Goal: Task Accomplishment & Management: Use online tool/utility

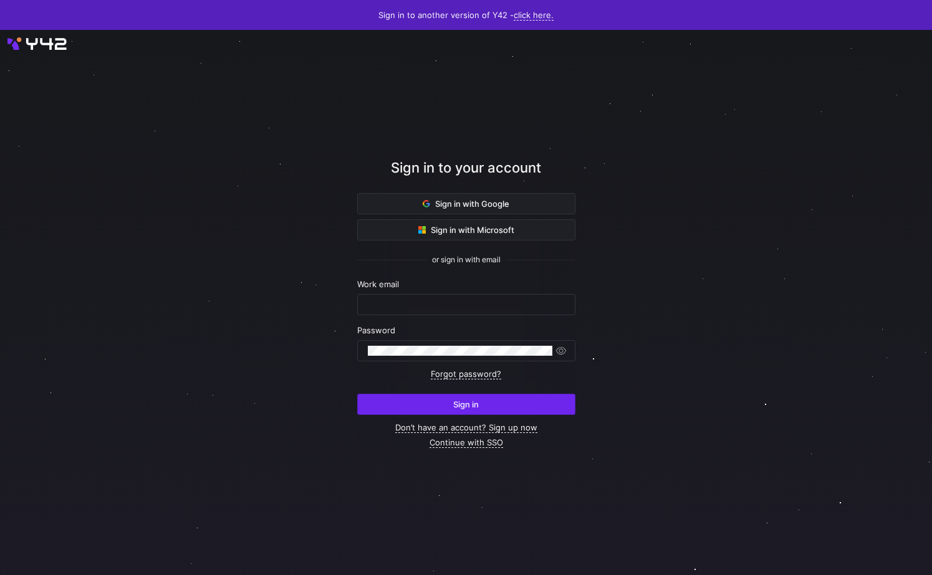
type input "[PERSON_NAME][EMAIL_ADDRESS][DOMAIN_NAME]"
click at [412, 406] on span "submit" at bounding box center [466, 405] width 217 height 20
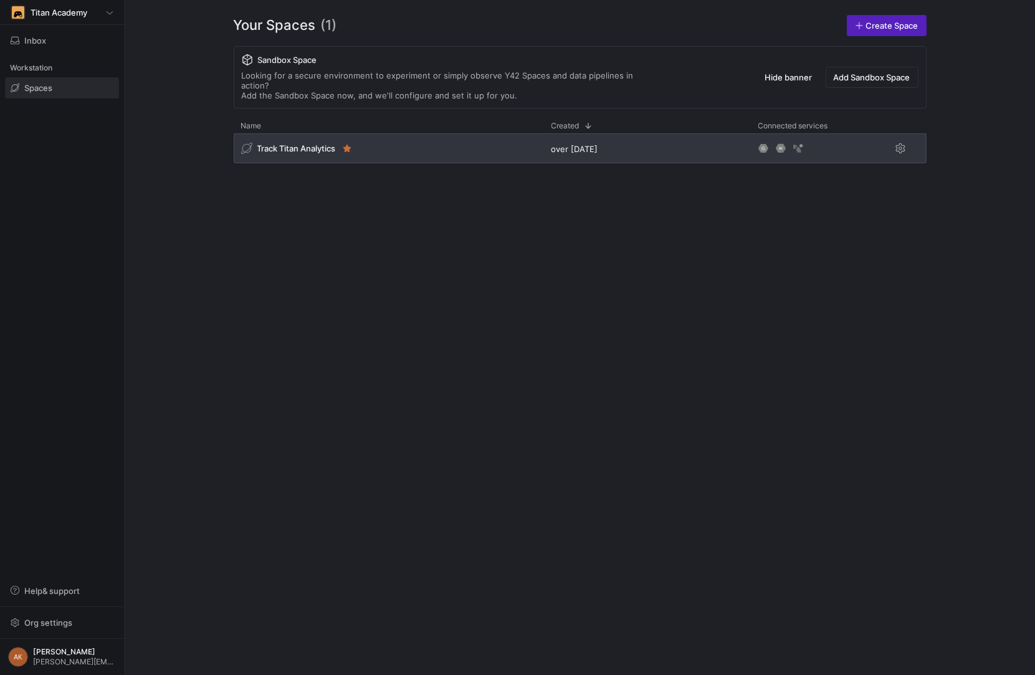
click at [278, 143] on div "Track Titan Analytics" at bounding box center [297, 148] width 112 height 12
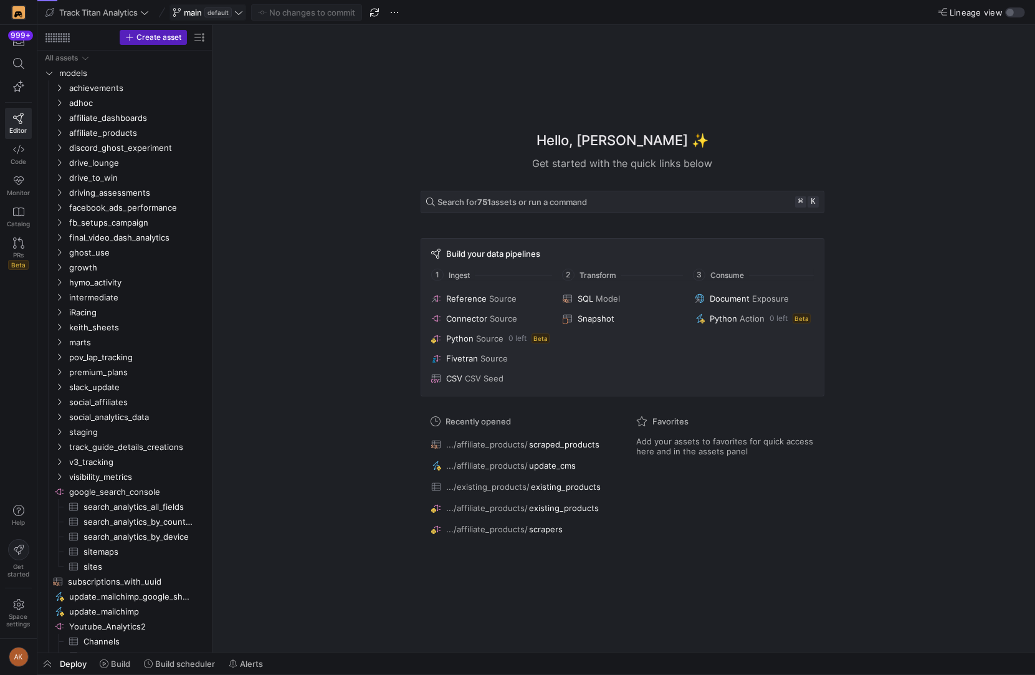
click at [220, 14] on span "default" at bounding box center [217, 12] width 27 height 10
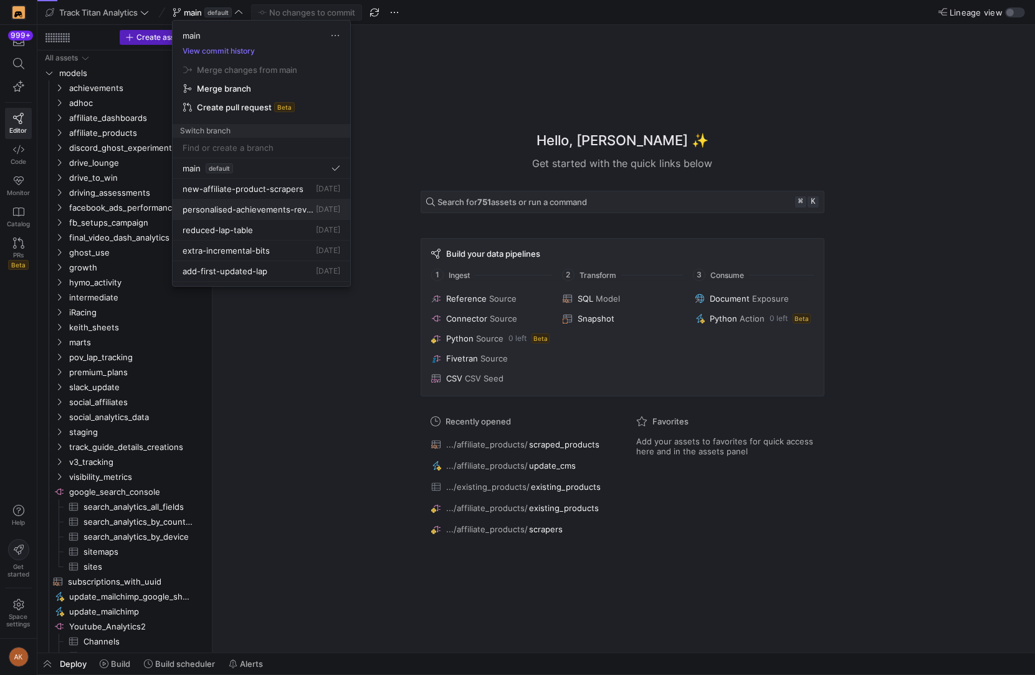
click at [230, 204] on span "personalised-achievements-revamp" at bounding box center [248, 209] width 131 height 10
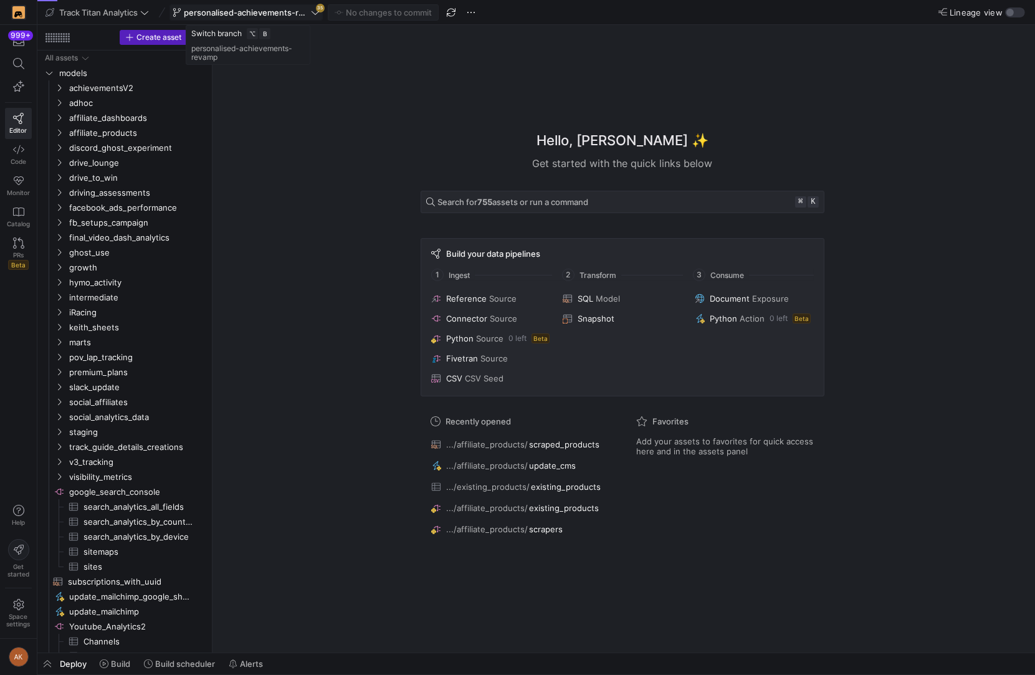
click at [308, 16] on span "personalised-achievements-revamp" at bounding box center [246, 12] width 125 height 10
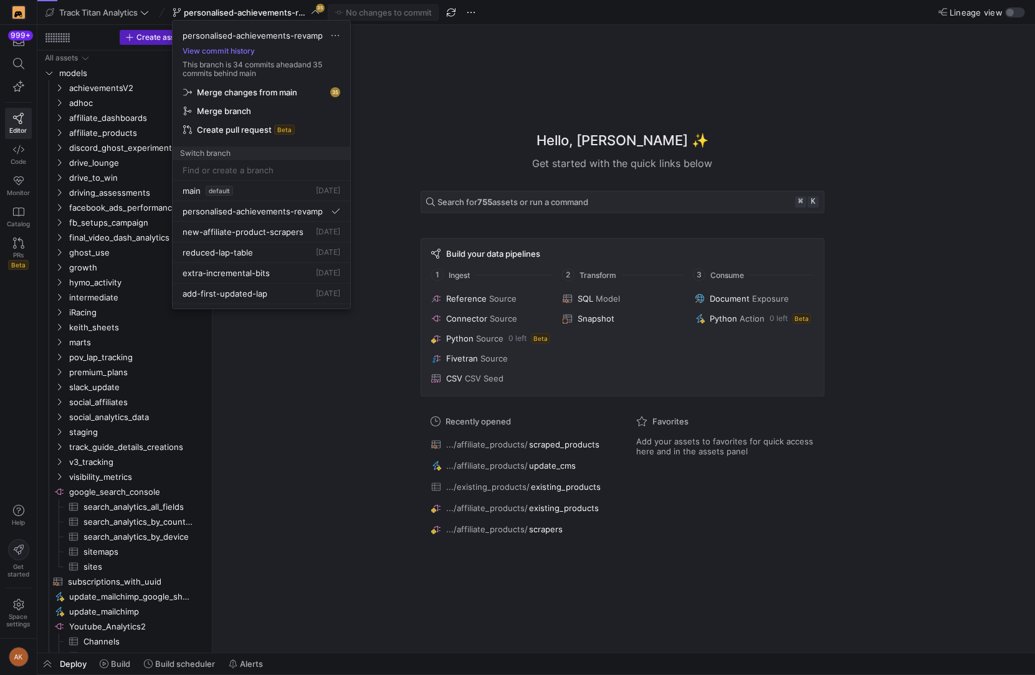
click at [279, 89] on span "Merge changes from main" at bounding box center [247, 92] width 100 height 10
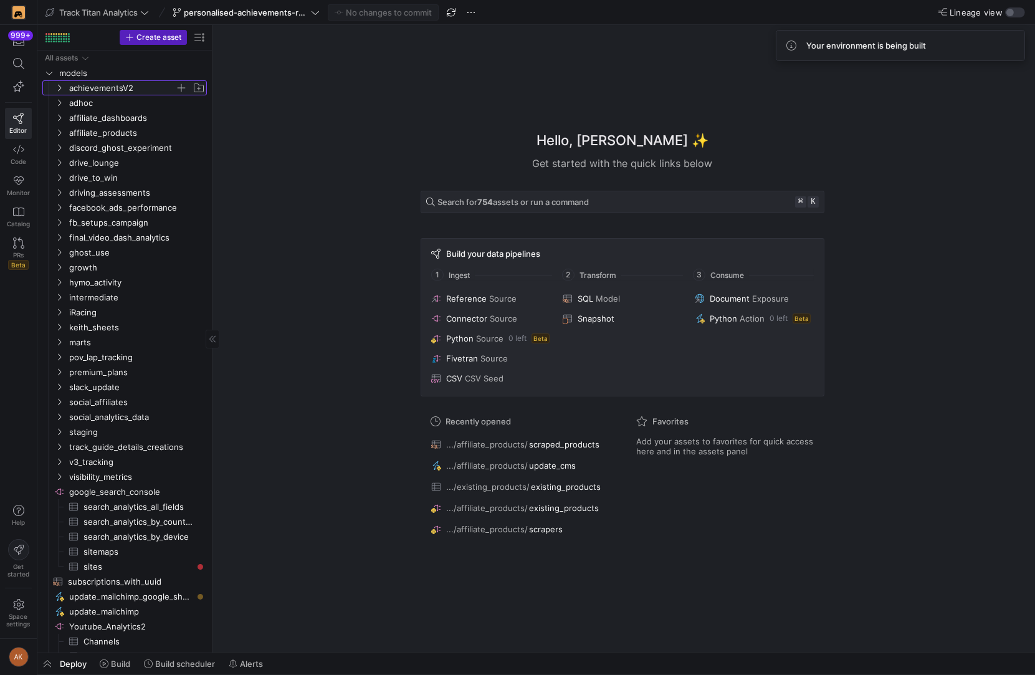
click at [98, 85] on span "achievementsV2" at bounding box center [122, 88] width 106 height 14
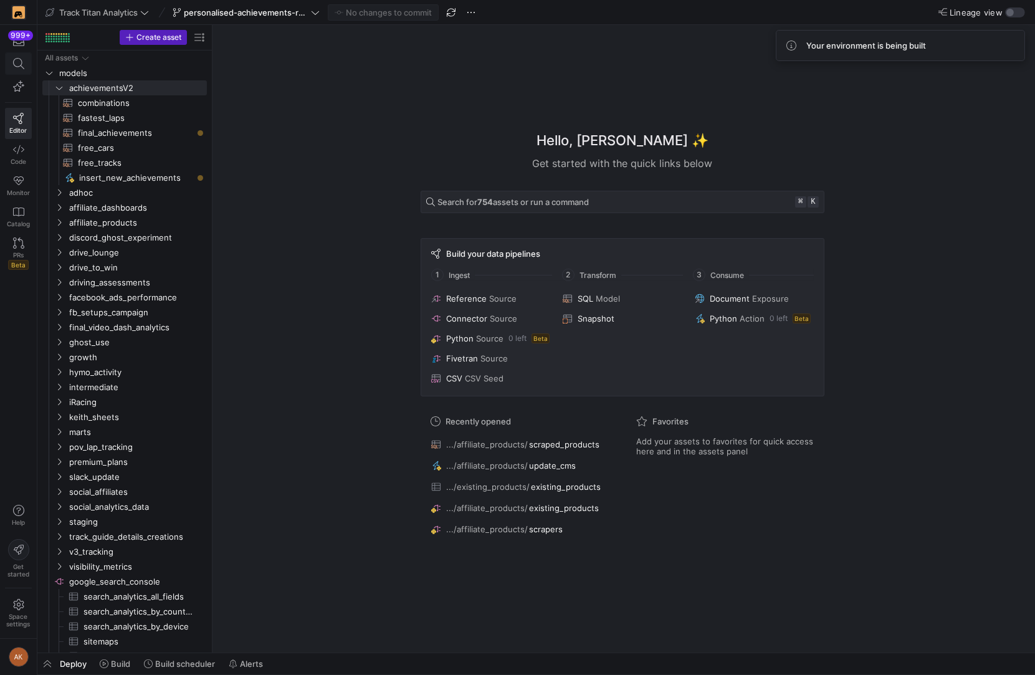
click at [19, 63] on icon at bounding box center [18, 63] width 11 height 11
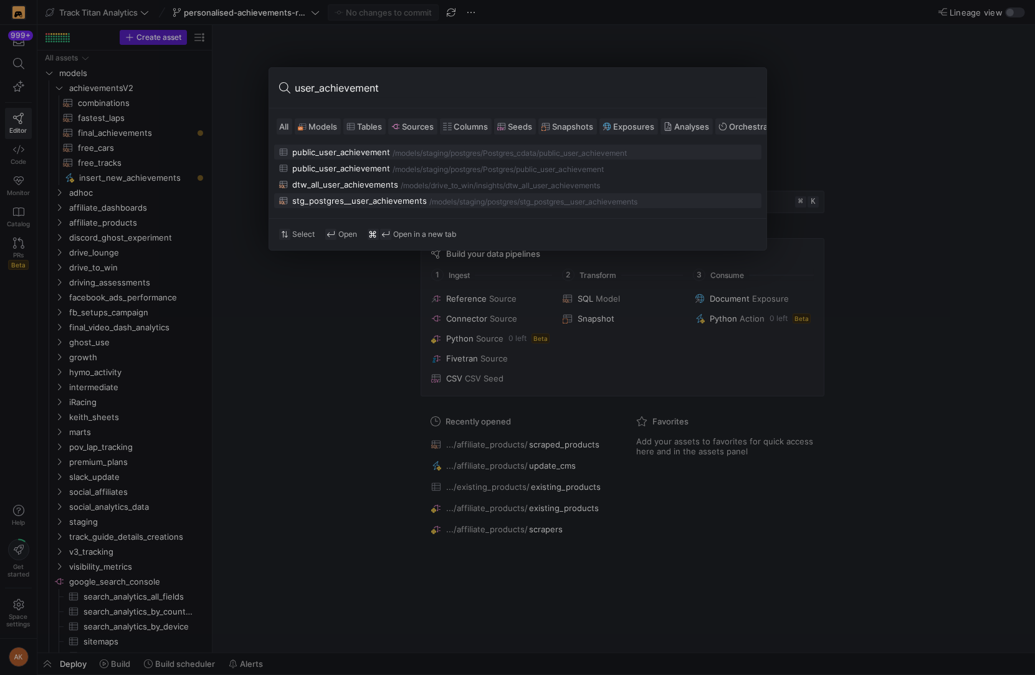
type input "user_achievement"
click at [323, 196] on div "stg_postgres__user_achievements" at bounding box center [360, 201] width 135 height 10
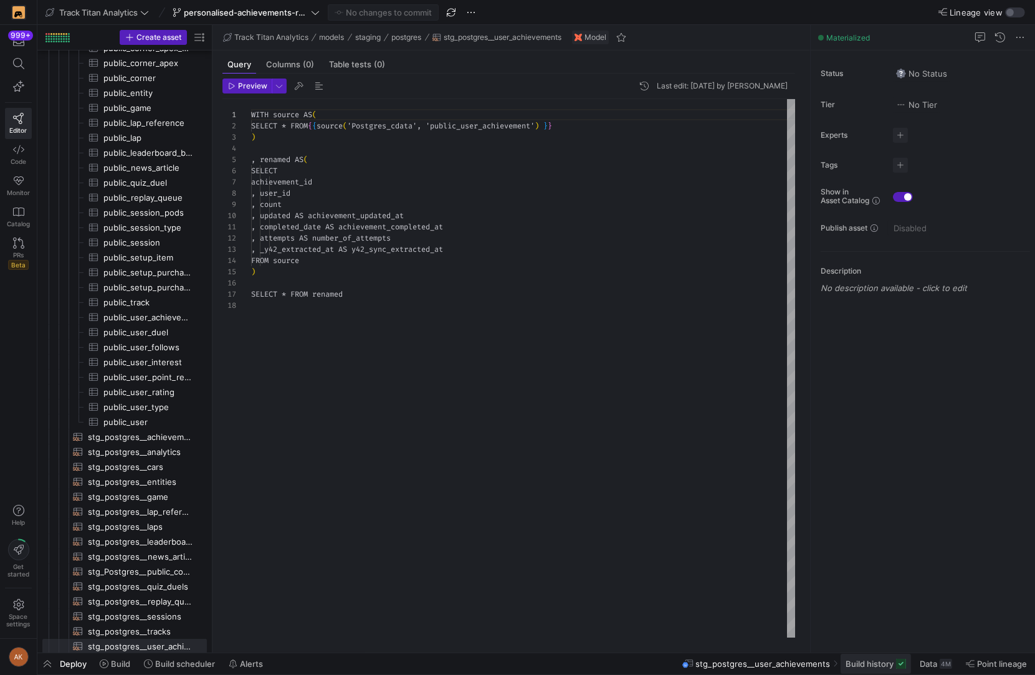
scroll to position [112, 0]
click at [890, 663] on span "Build history" at bounding box center [870, 664] width 48 height 10
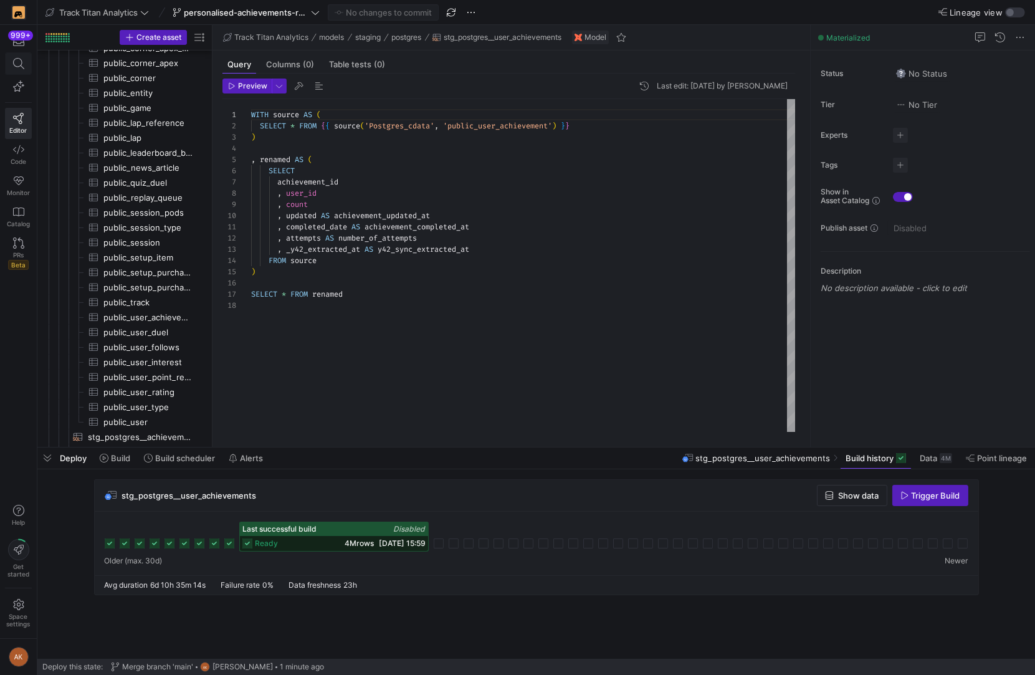
click at [11, 60] on span at bounding box center [19, 63] width 16 height 11
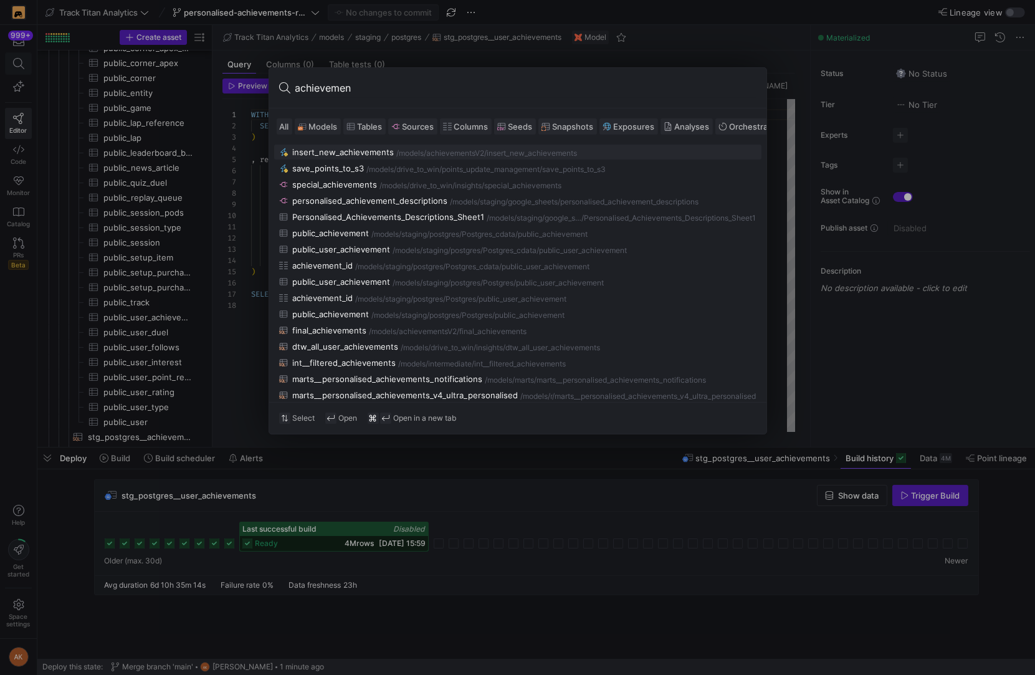
type input "achievement"
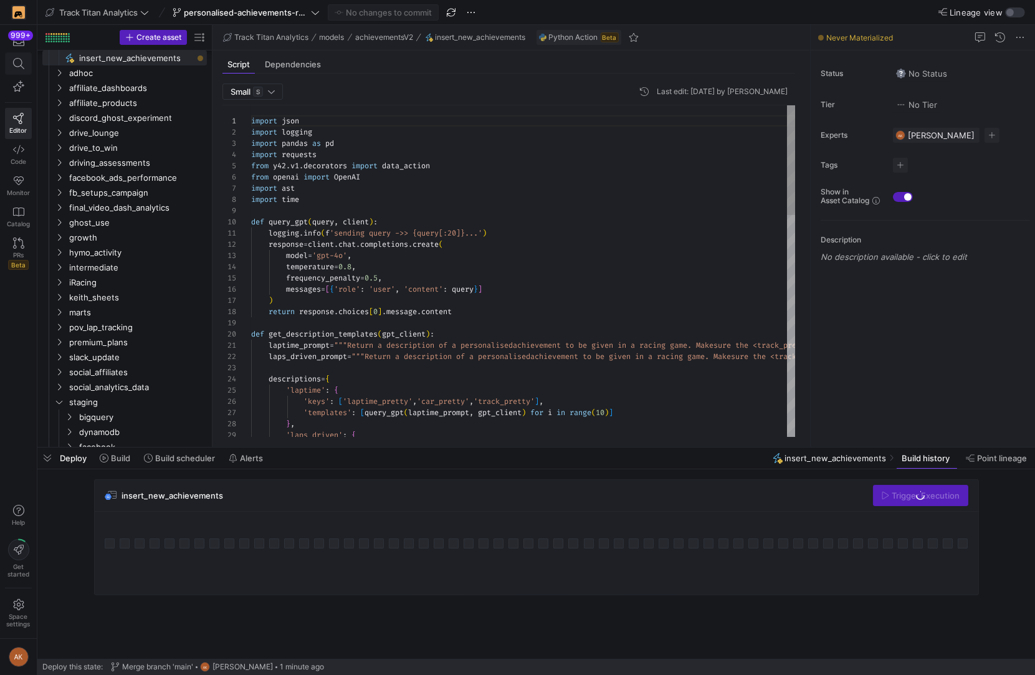
scroll to position [112, 0]
click at [18, 58] on icon at bounding box center [17, 63] width 11 height 11
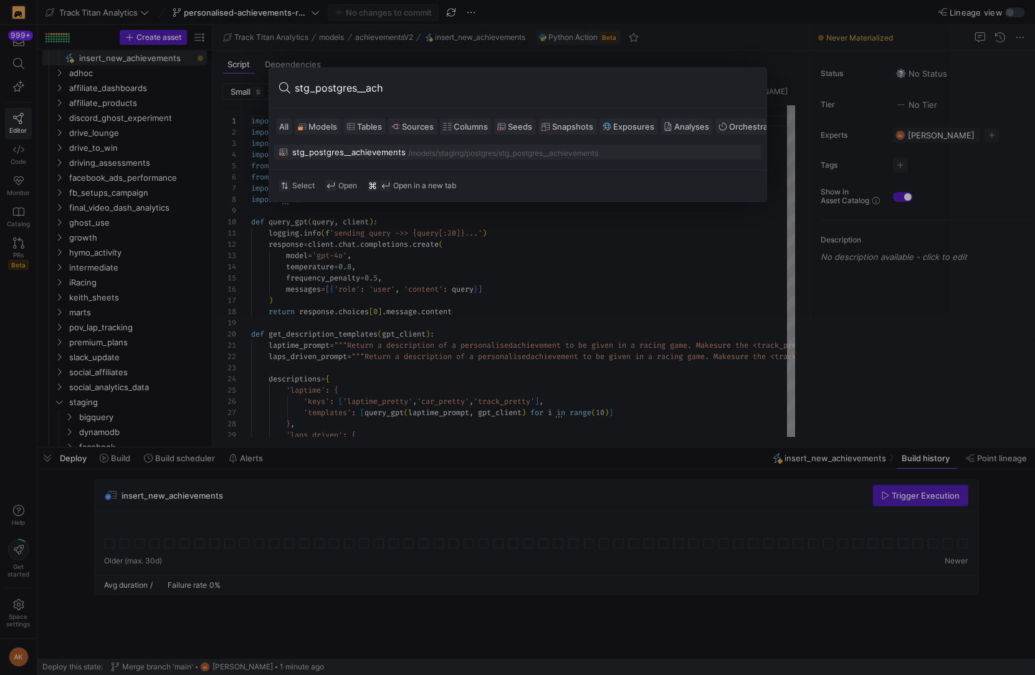
type input "stg_postgres__ach"
click at [317, 158] on button "stg_postgres__achievements /models/ staging/postgres /stg_postgres__achievements" at bounding box center [517, 152] width 487 height 15
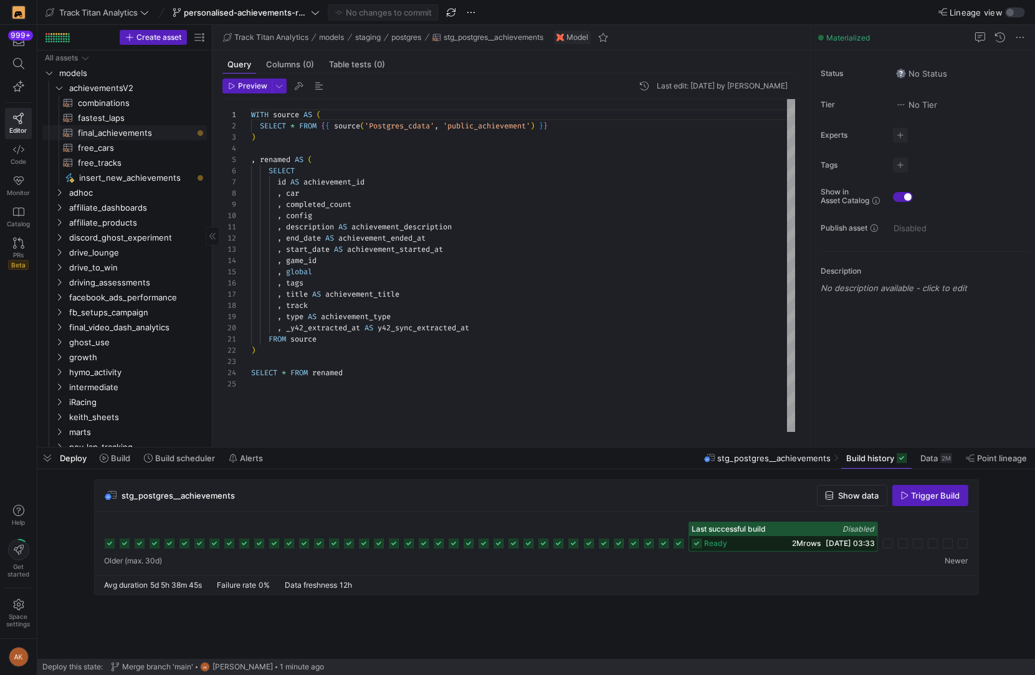
click at [110, 132] on span "final_achievements​​​​​​​​​​" at bounding box center [135, 133] width 115 height 14
type textarea "WITH combinations AS (SELECT * FROM {{ ref('combinations') }}) , fastests AS (S…"
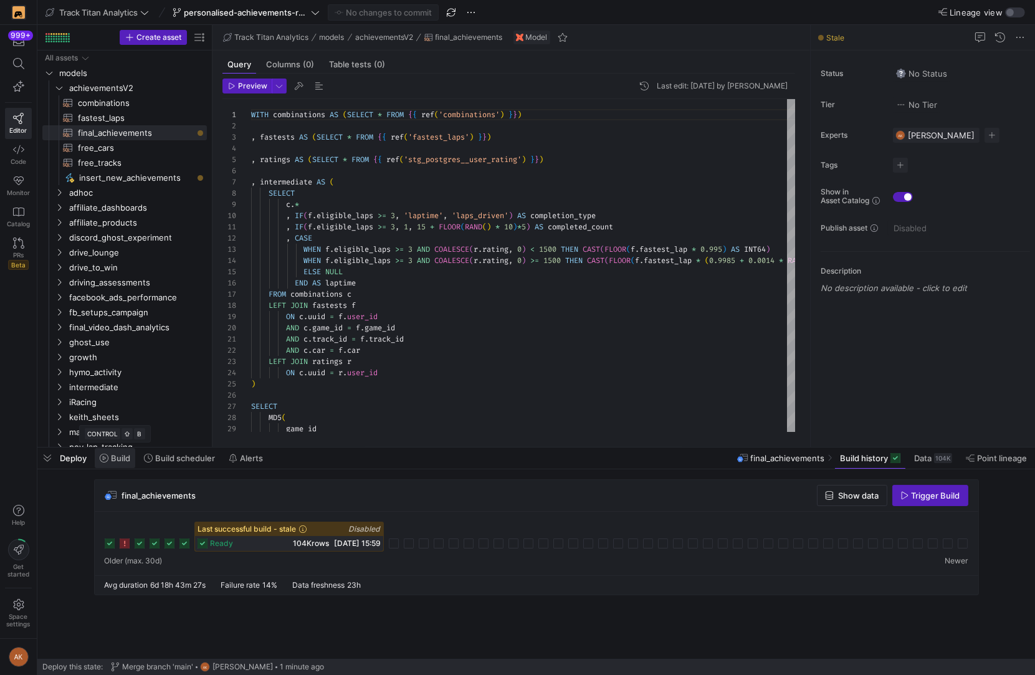
click at [107, 454] on icon at bounding box center [104, 458] width 9 height 9
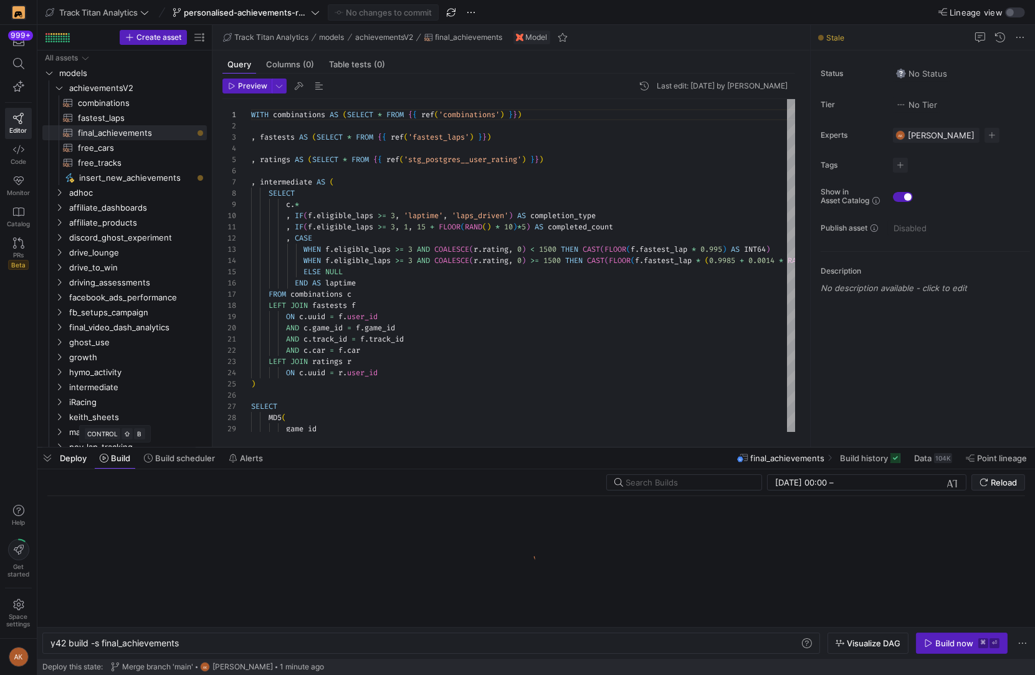
scroll to position [0, 130]
click at [103, 643] on div "y42 build -s final_achievements" at bounding box center [425, 643] width 751 height 10
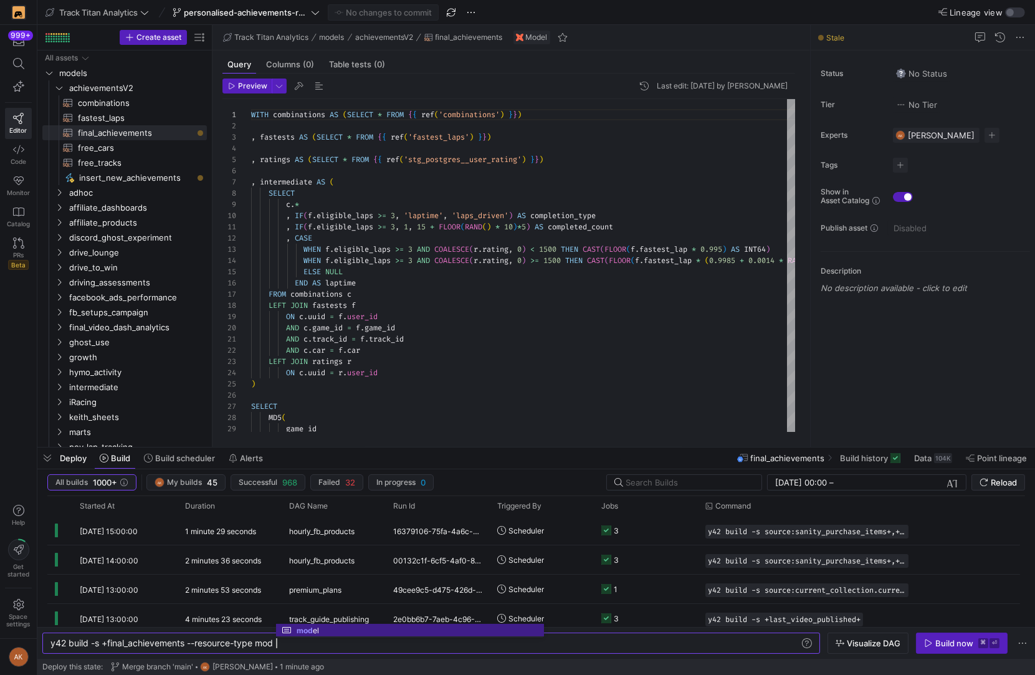
type textarea "y42 build -s +final_achievements --resource-type model"
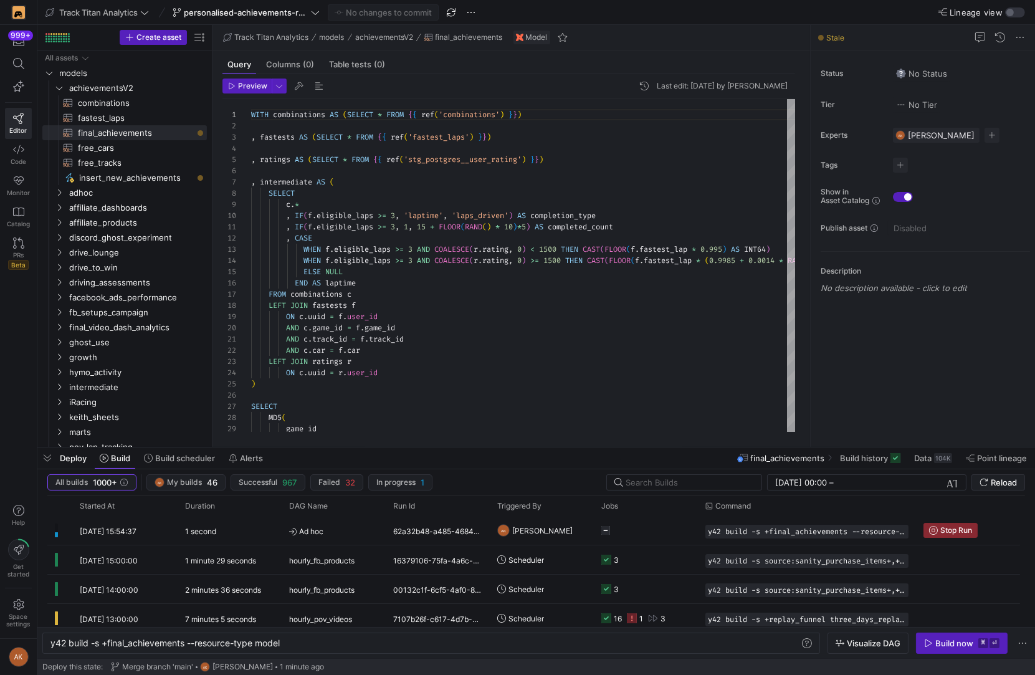
click at [294, 454] on div "Deploy Build Build scheduler Alerts final_achievements Build history Data 104K …" at bounding box center [536, 458] width 998 height 21
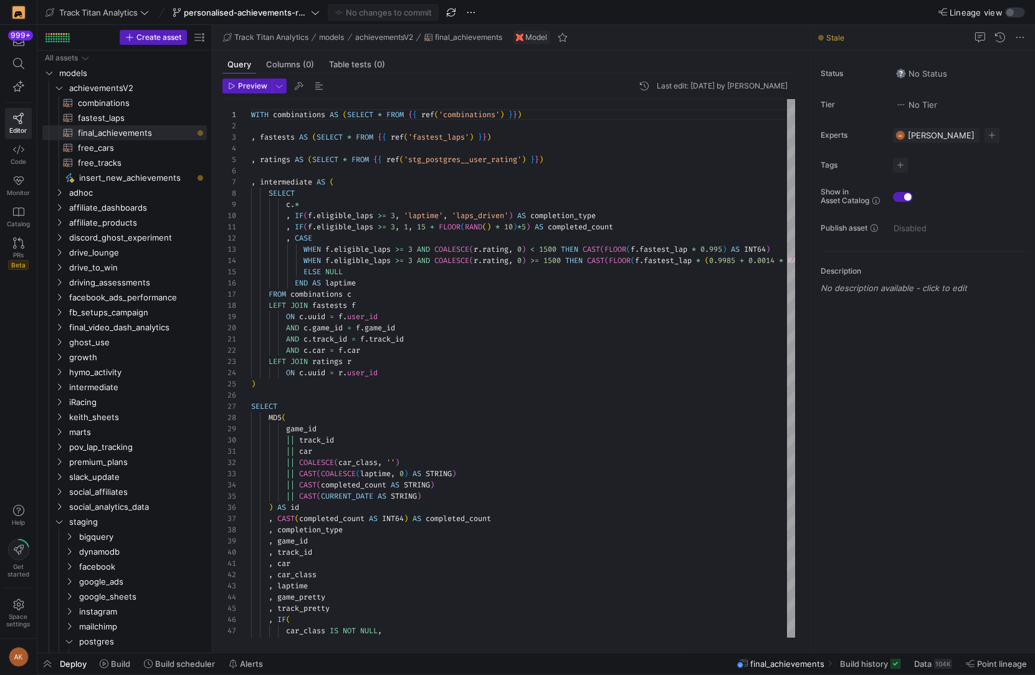
click at [729, 84] on div "Last edit: [DATE] by [PERSON_NAME]" at bounding box center [722, 86] width 131 height 9
click at [637, 89] on span "button" at bounding box center [644, 86] width 15 height 15
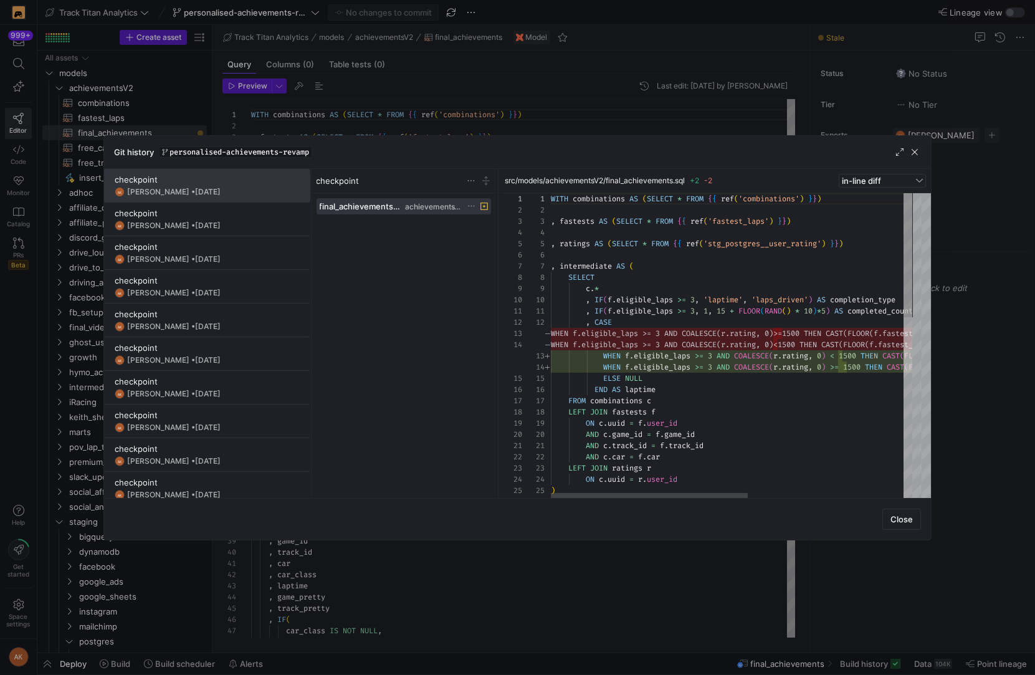
scroll to position [112, 0]
click at [916, 146] on span "button" at bounding box center [915, 152] width 12 height 12
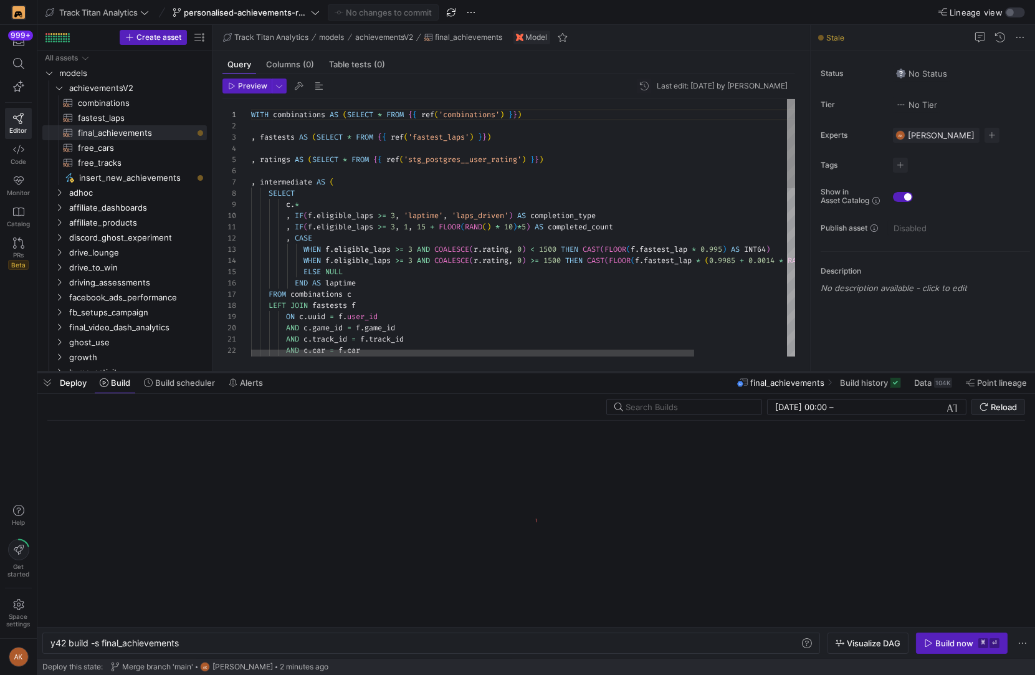
scroll to position [0, 130]
drag, startPoint x: 761, startPoint y: 655, endPoint x: 736, endPoint y: 373, distance: 282.2
click at [736, 373] on div at bounding box center [536, 372] width 998 height 5
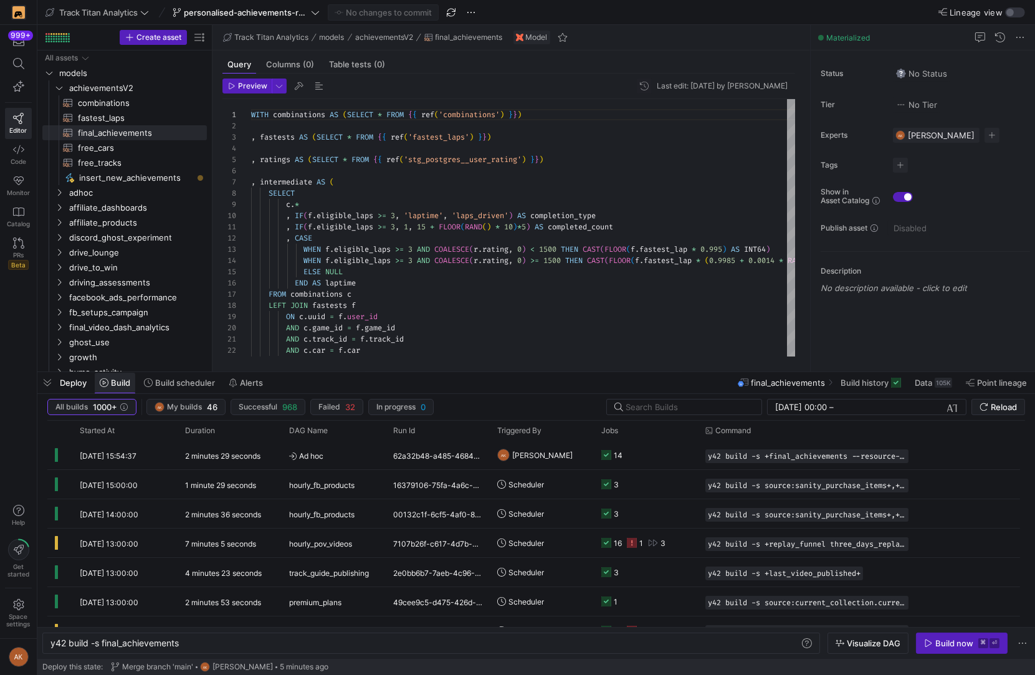
click at [125, 386] on span "Build" at bounding box center [120, 383] width 19 height 10
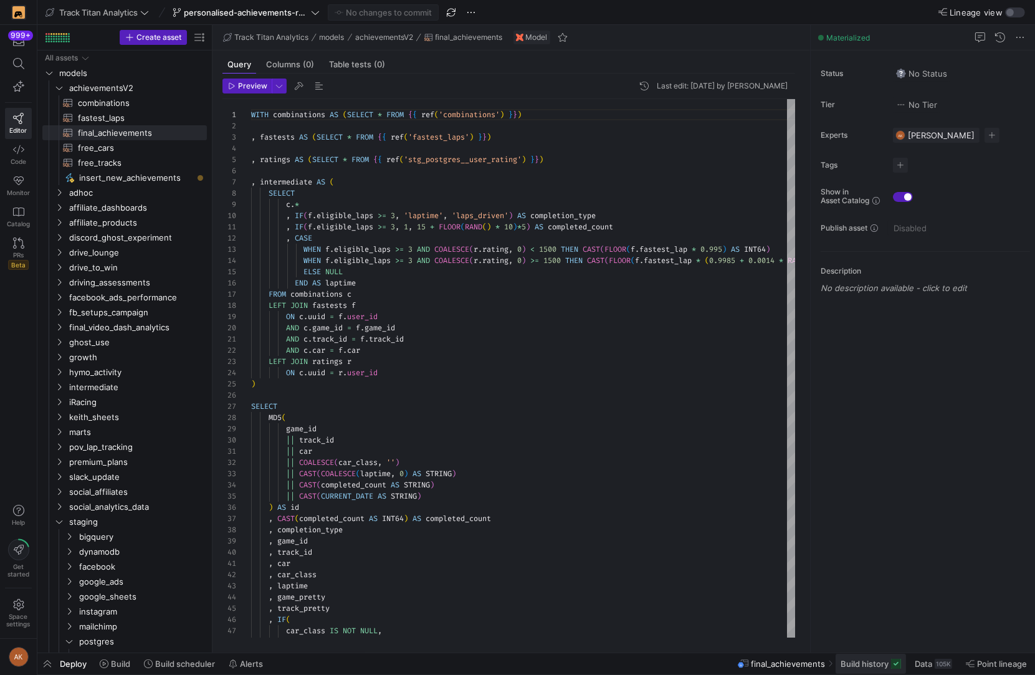
click at [861, 666] on span "Build history" at bounding box center [865, 664] width 48 height 10
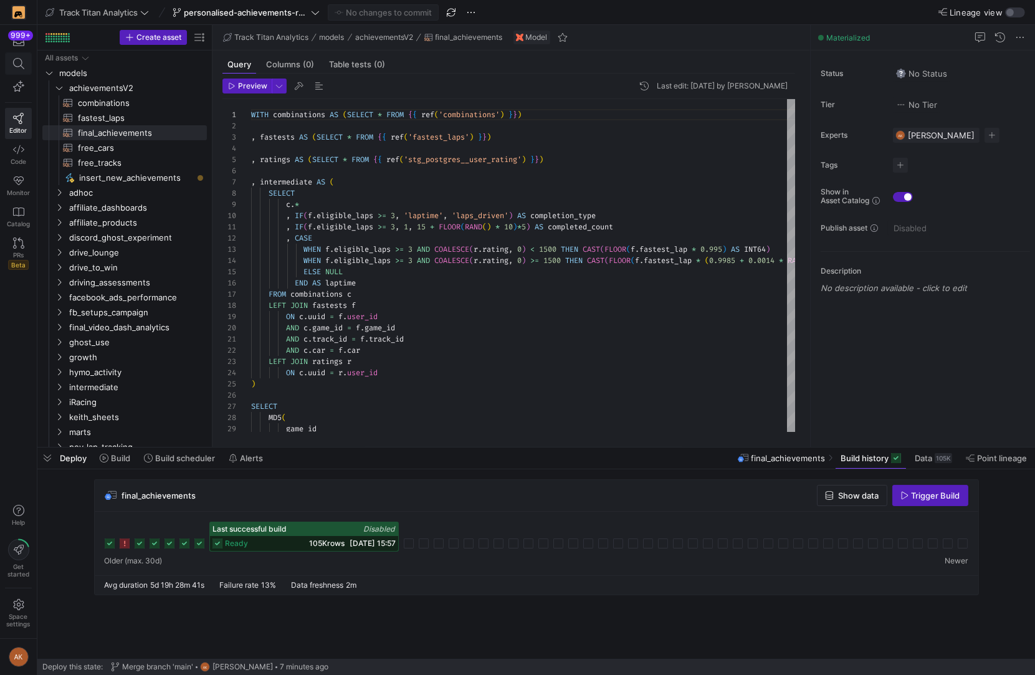
click at [15, 64] on icon at bounding box center [18, 63] width 11 height 11
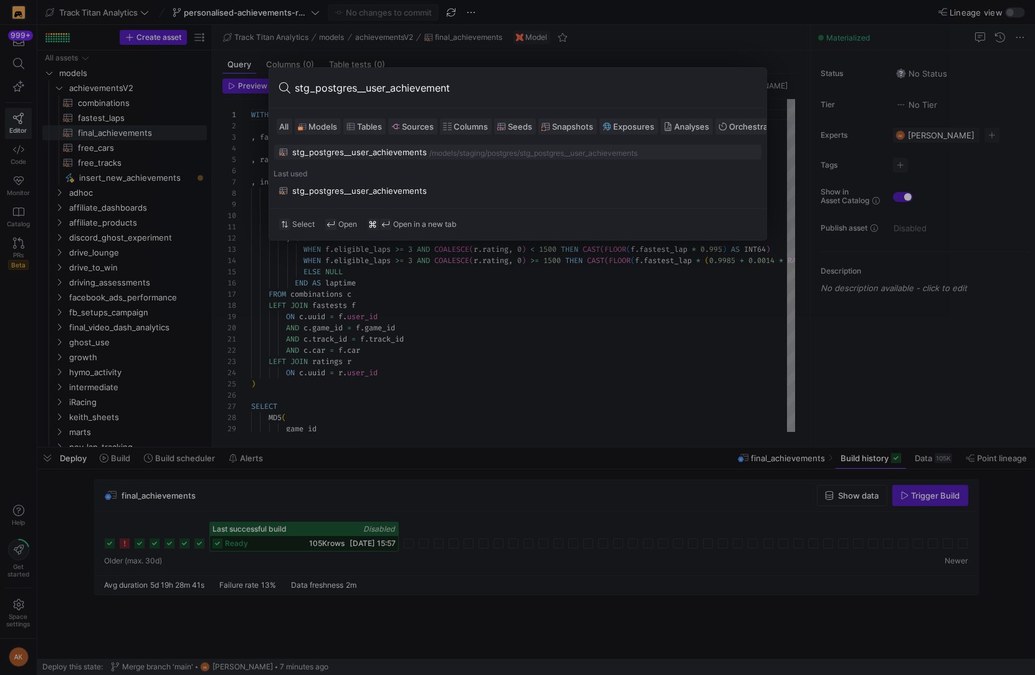
type input "stg_postgres__user_achievement"
click at [482, 154] on div "staging/postgres" at bounding box center [489, 153] width 58 height 9
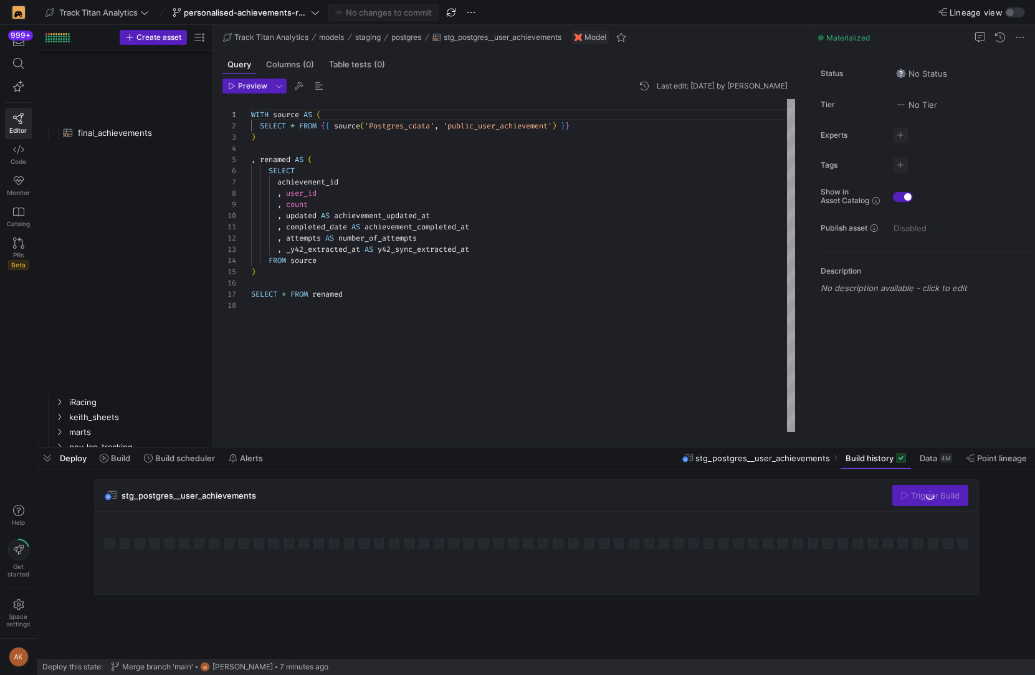
scroll to position [1098, 0]
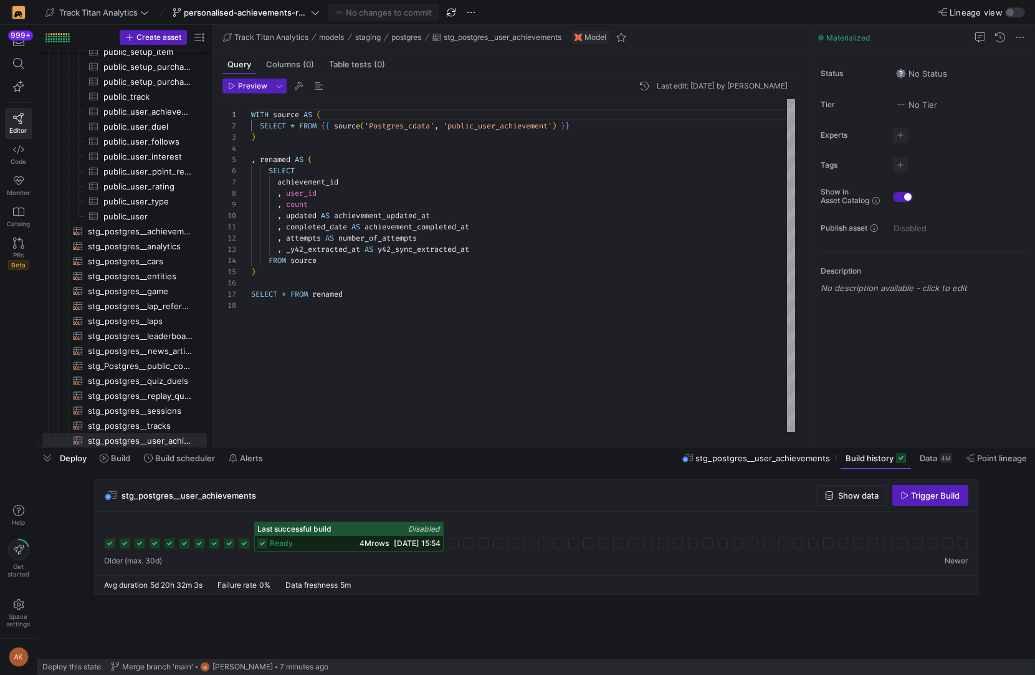
type textarea ", completed_date AS achievement_completed_at , attempts AS number_of_attempts ,…"
click at [655, 299] on div "WITH source AS ( SELECT * FROM { { source ( 'Postgres_cdata' , 'public_user_ach…" at bounding box center [523, 266] width 545 height 334
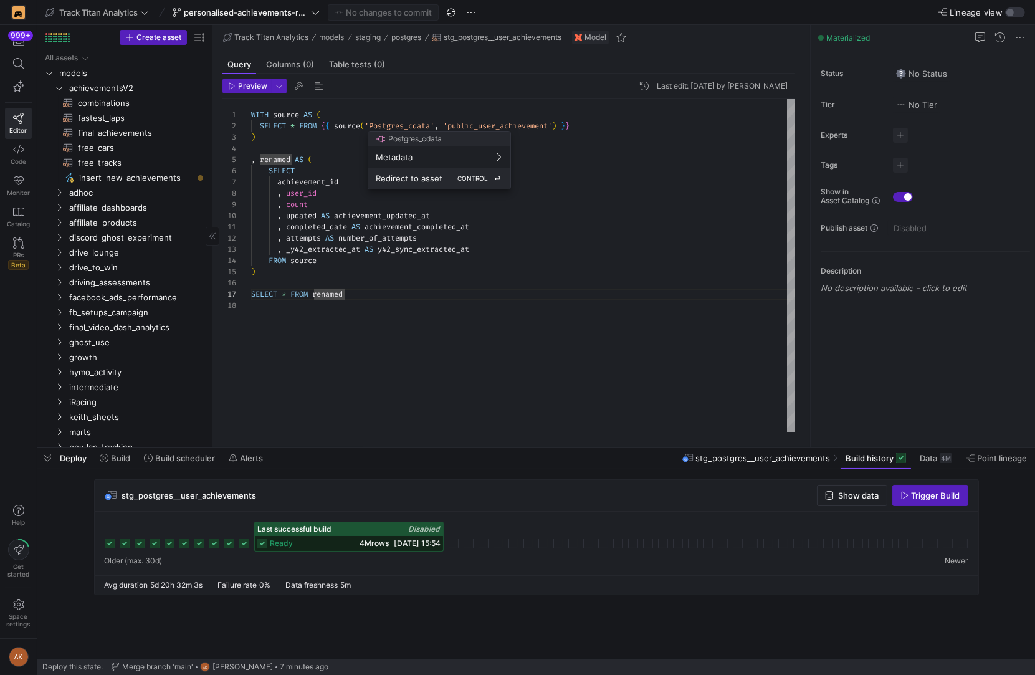
click at [405, 181] on span "Redirect to asset" at bounding box center [409, 178] width 67 height 10
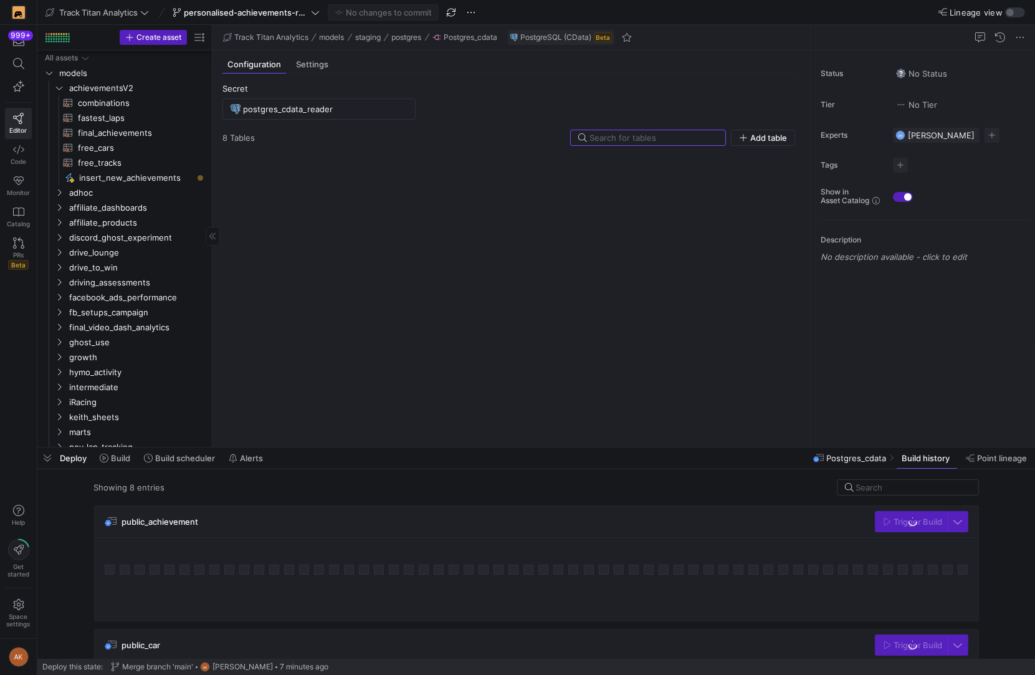
scroll to position [306, 0]
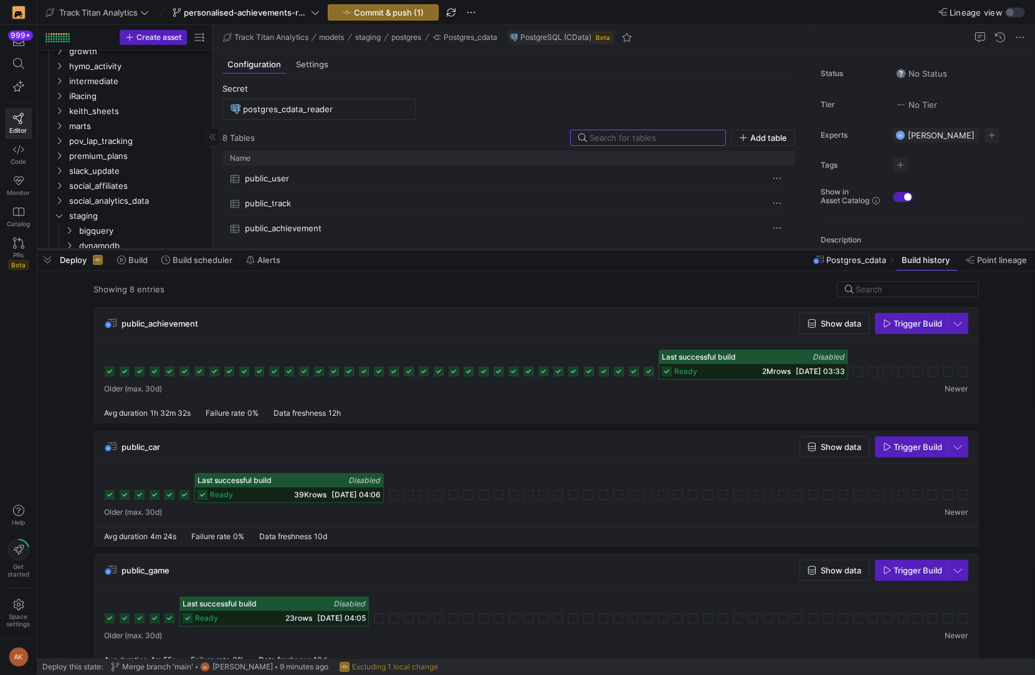
drag, startPoint x: 529, startPoint y: 445, endPoint x: 511, endPoint y: 247, distance: 199.0
click at [511, 247] on div at bounding box center [536, 249] width 998 height 5
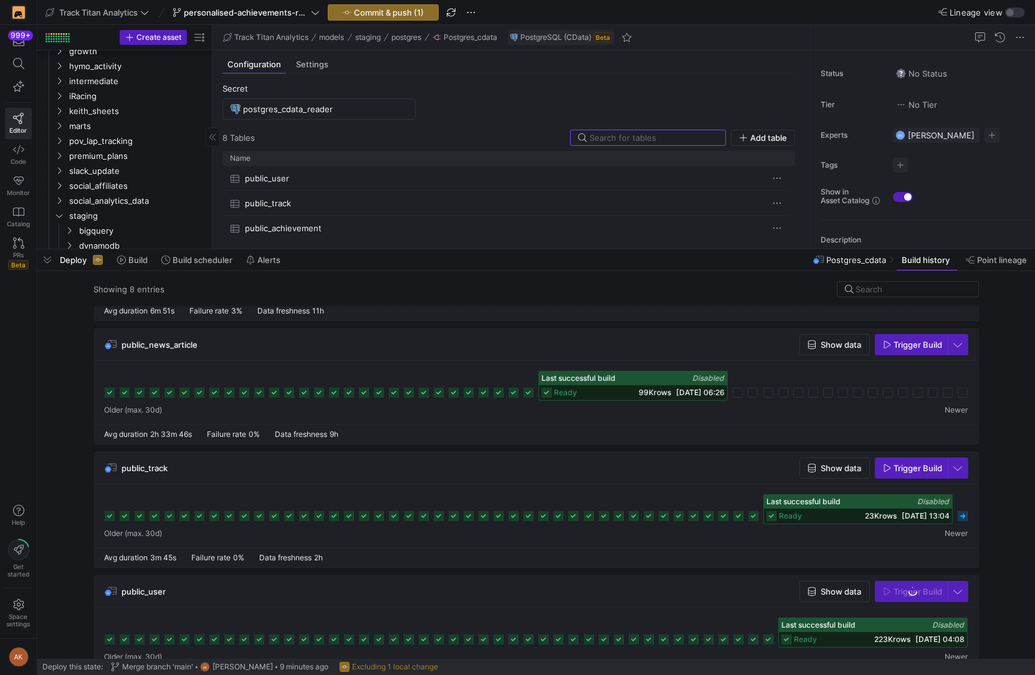
scroll to position [635, 0]
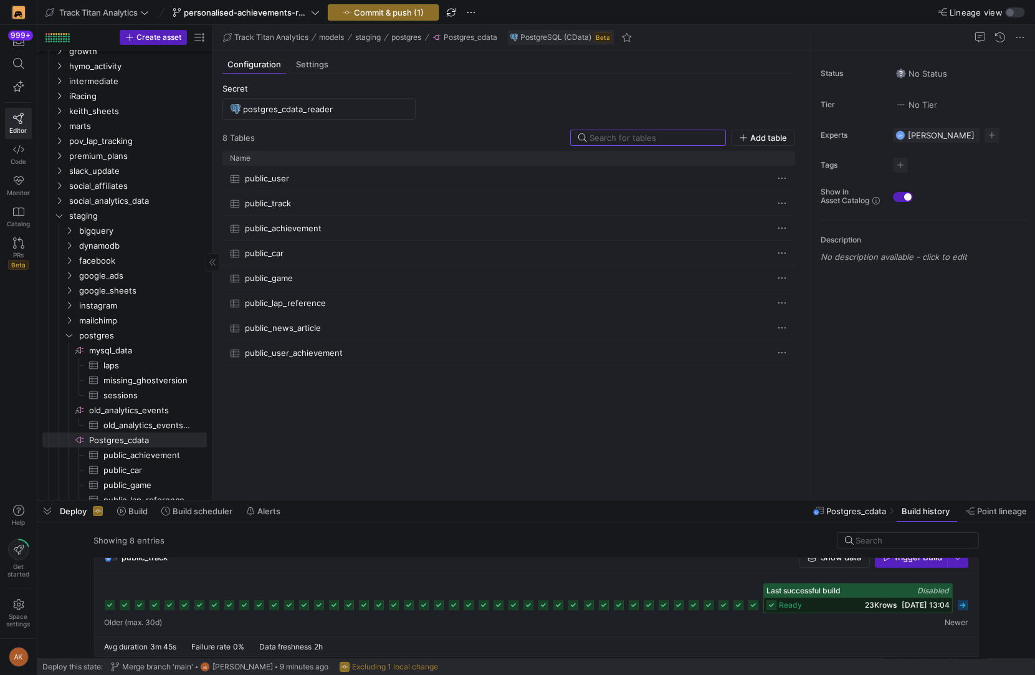
drag, startPoint x: 352, startPoint y: 247, endPoint x: 330, endPoint y: 487, distance: 241.0
click at [334, 499] on div at bounding box center [536, 500] width 998 height 5
click at [410, 11] on span "Commit & push (1)" at bounding box center [389, 12] width 70 height 10
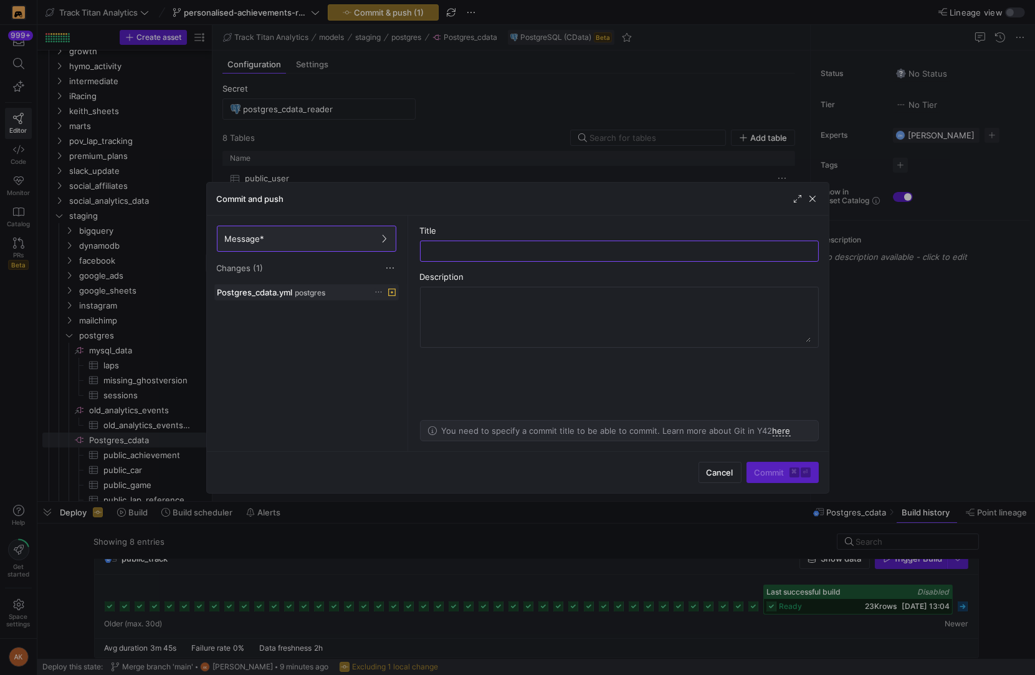
click at [375, 292] on icon at bounding box center [379, 292] width 8 height 8
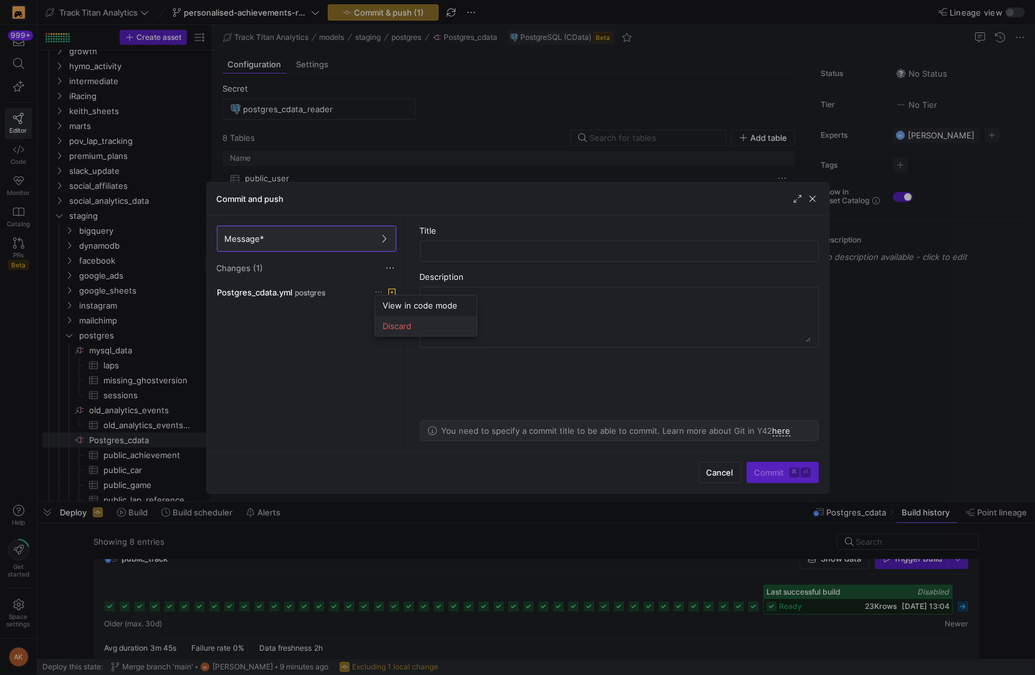
click at [397, 324] on span "Discard" at bounding box center [397, 326] width 29 height 10
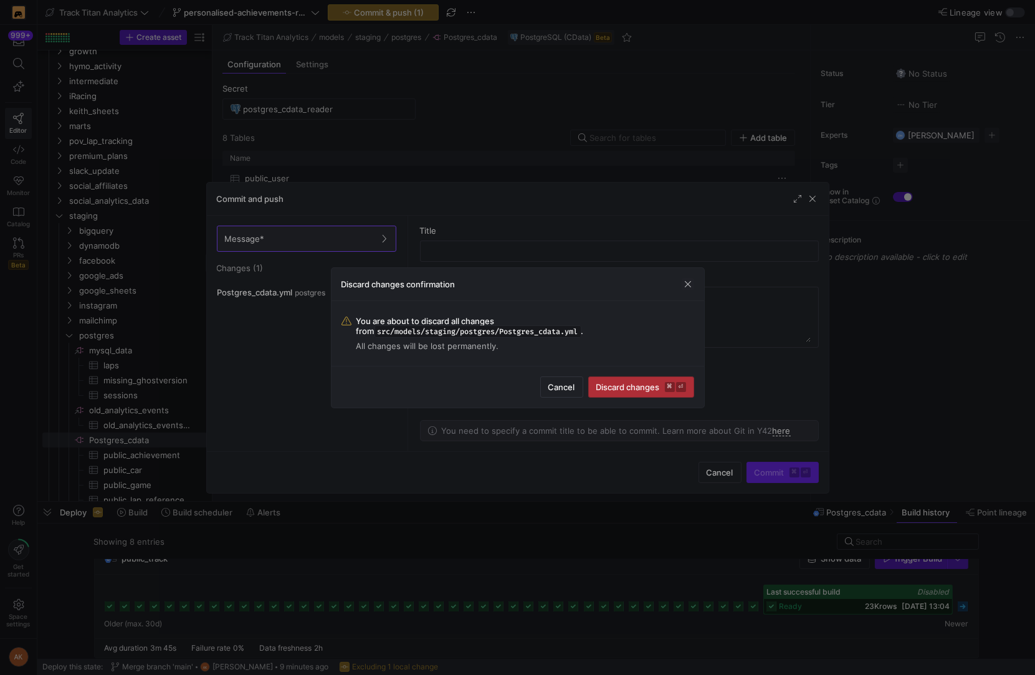
click at [641, 382] on span "Discard changes ⌘ ⏎" at bounding box center [642, 387] width 90 height 10
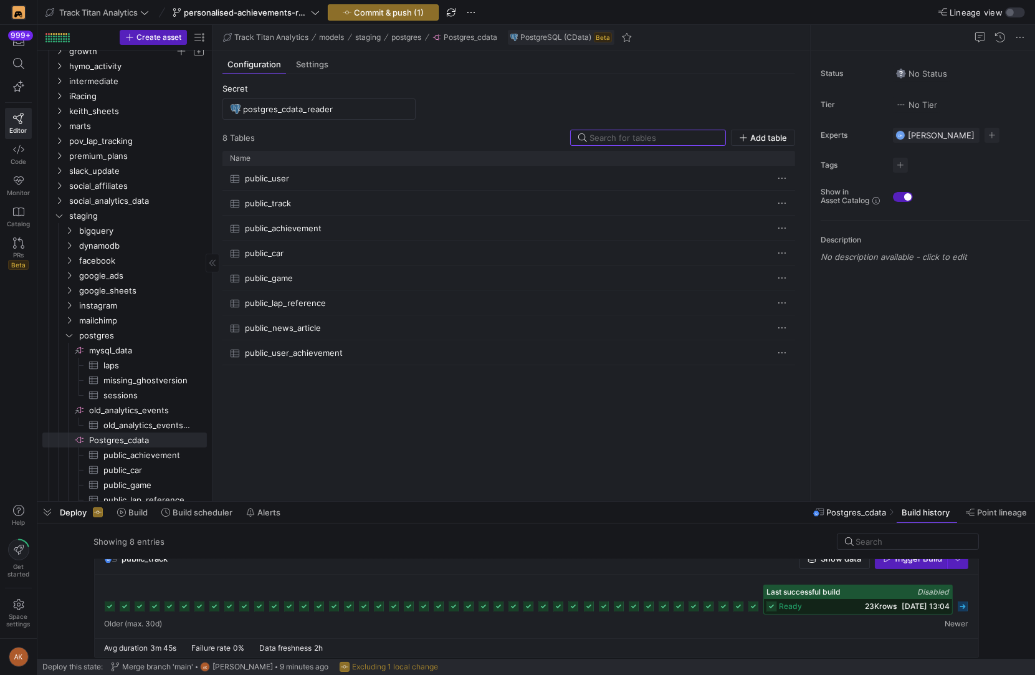
scroll to position [0, 0]
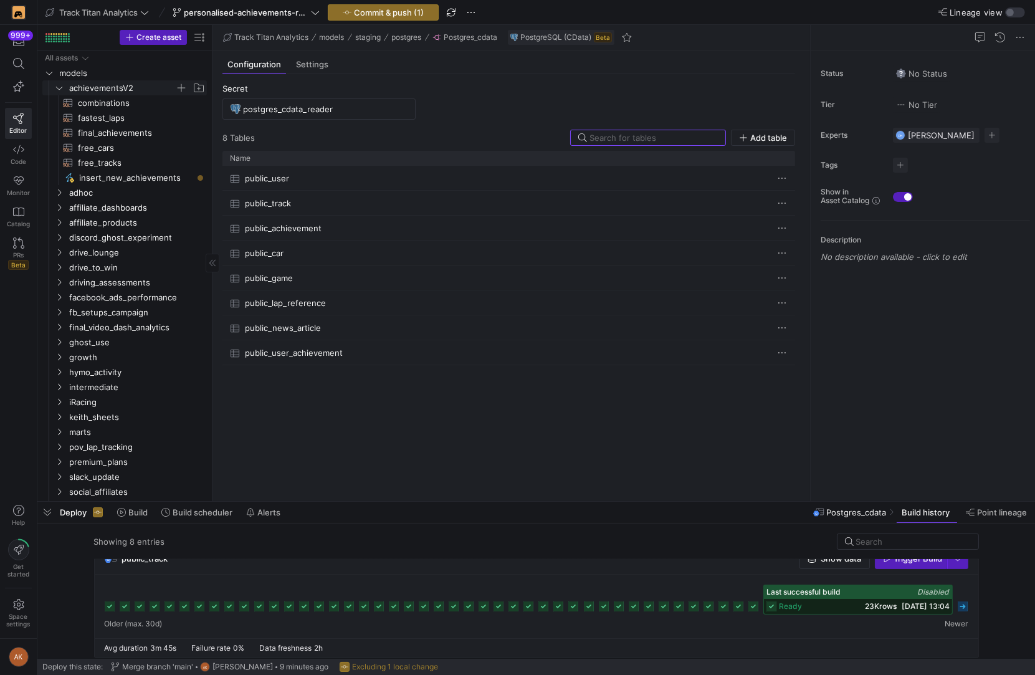
click at [55, 85] on icon "Press SPACE to select this row." at bounding box center [59, 87] width 9 height 7
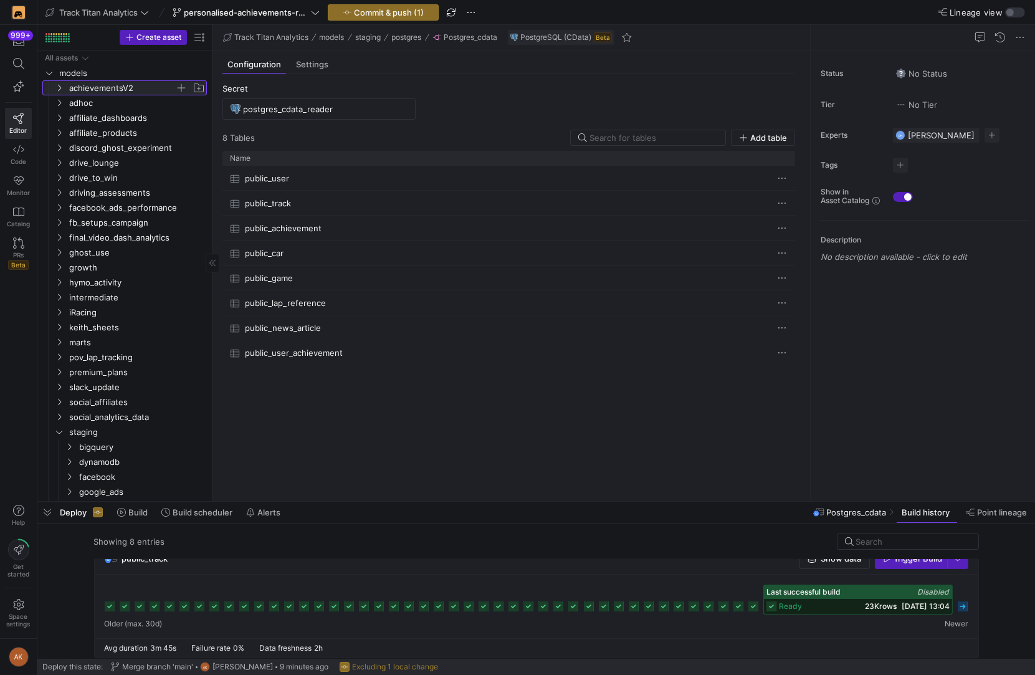
click at [56, 83] on y42-icon at bounding box center [59, 88] width 10 height 10
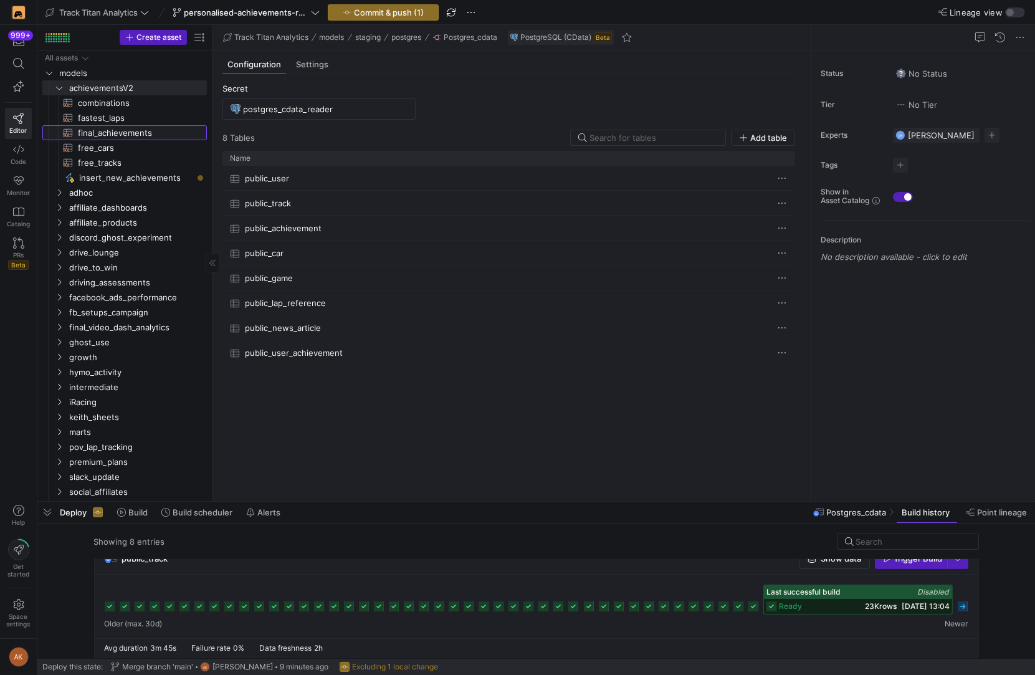
click at [89, 133] on span "final_achievements​​​​​​​​​​" at bounding box center [135, 133] width 115 height 14
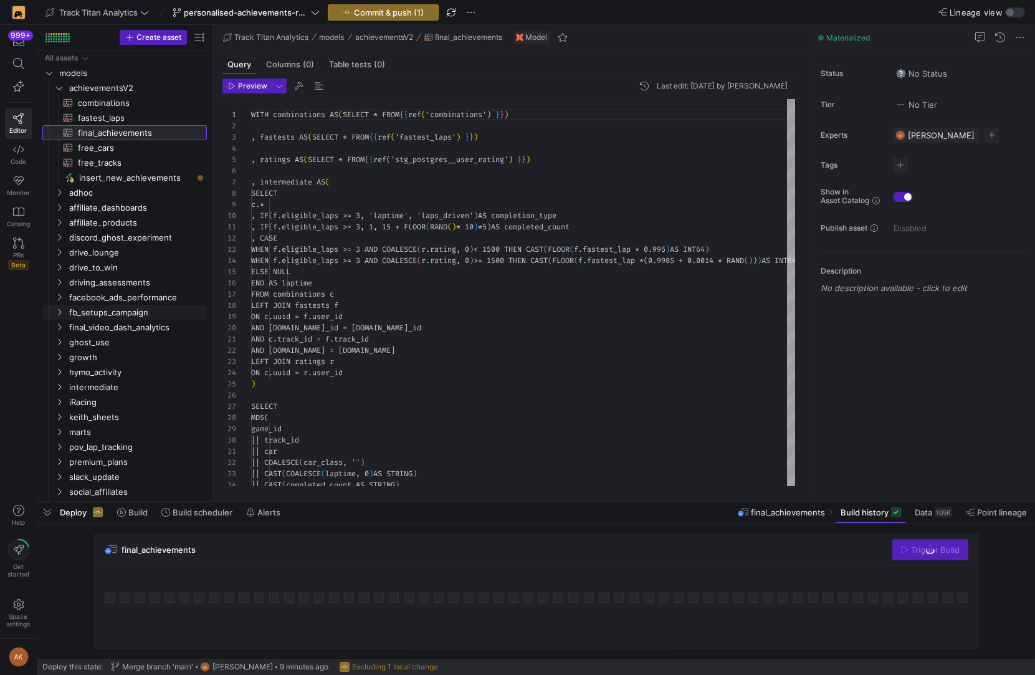
scroll to position [112, 0]
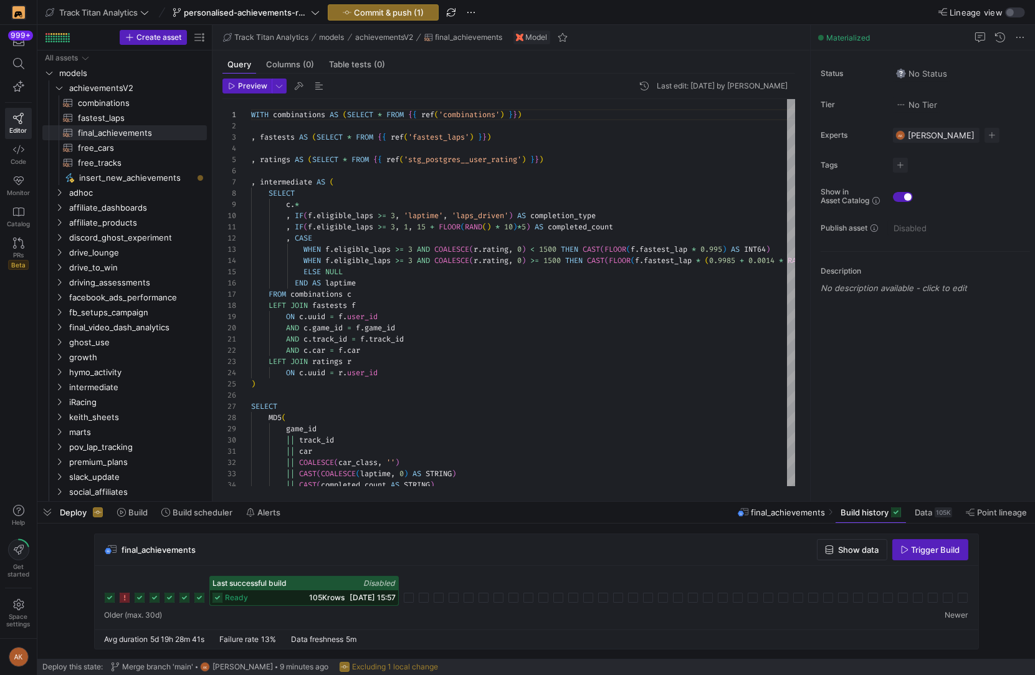
click at [214, 593] on icon at bounding box center [218, 598] width 10 height 10
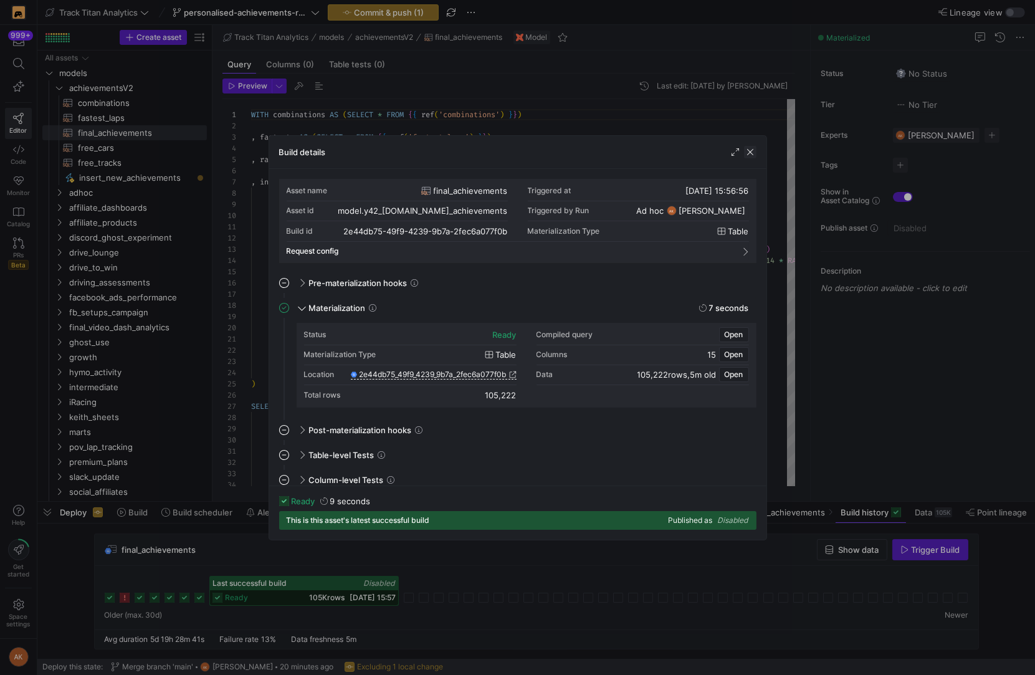
click at [753, 151] on span "button" at bounding box center [750, 152] width 12 height 12
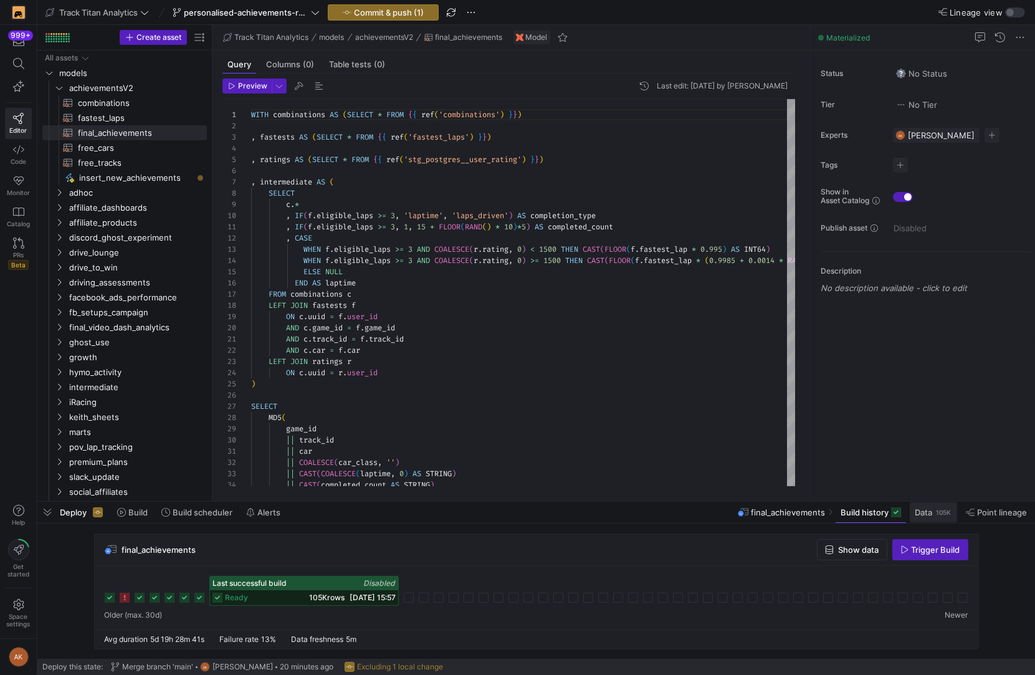
click at [930, 506] on span at bounding box center [933, 512] width 47 height 20
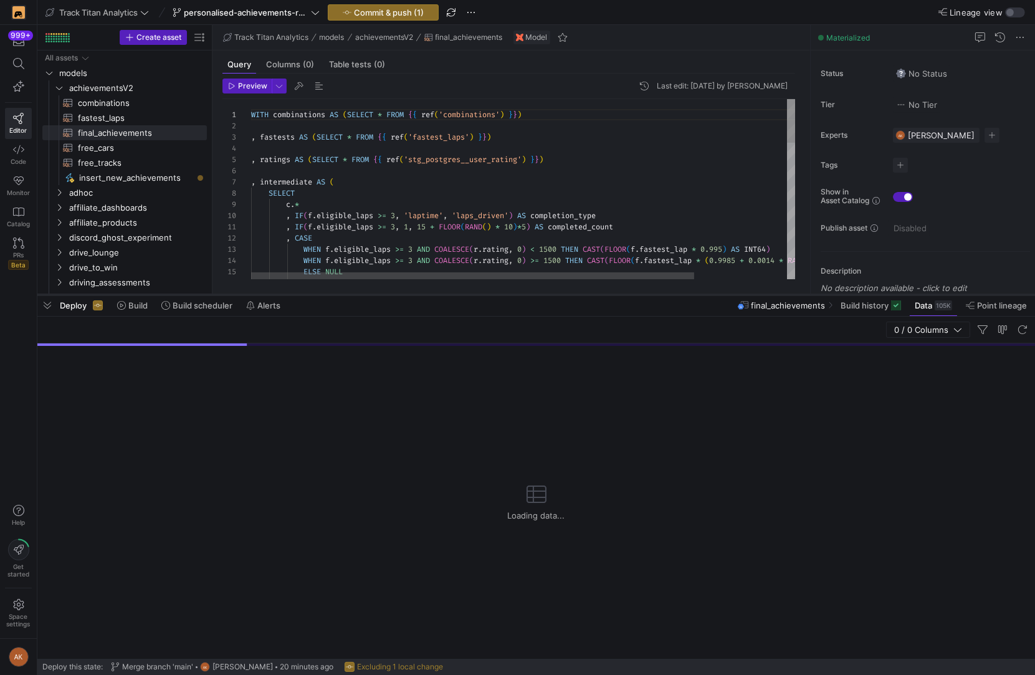
drag, startPoint x: 891, startPoint y: 499, endPoint x: 865, endPoint y: 292, distance: 208.5
click at [865, 292] on div at bounding box center [536, 294] width 998 height 5
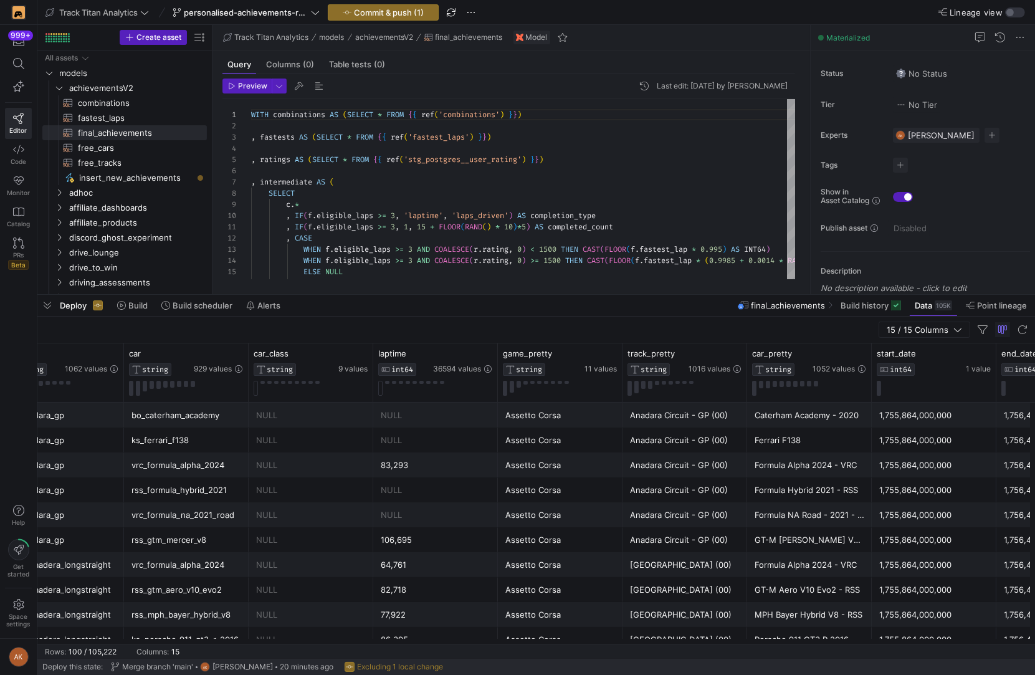
scroll to position [0, 876]
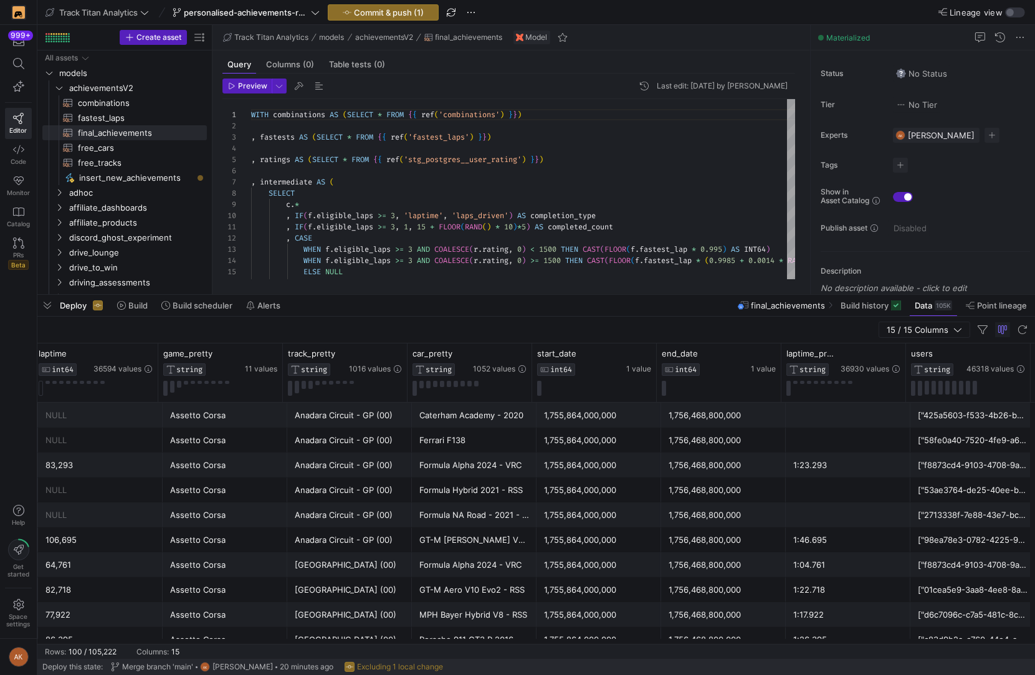
click at [602, 415] on div "1,755,864,000,000" at bounding box center [599, 415] width 110 height 24
